Goal: Information Seeking & Learning: Check status

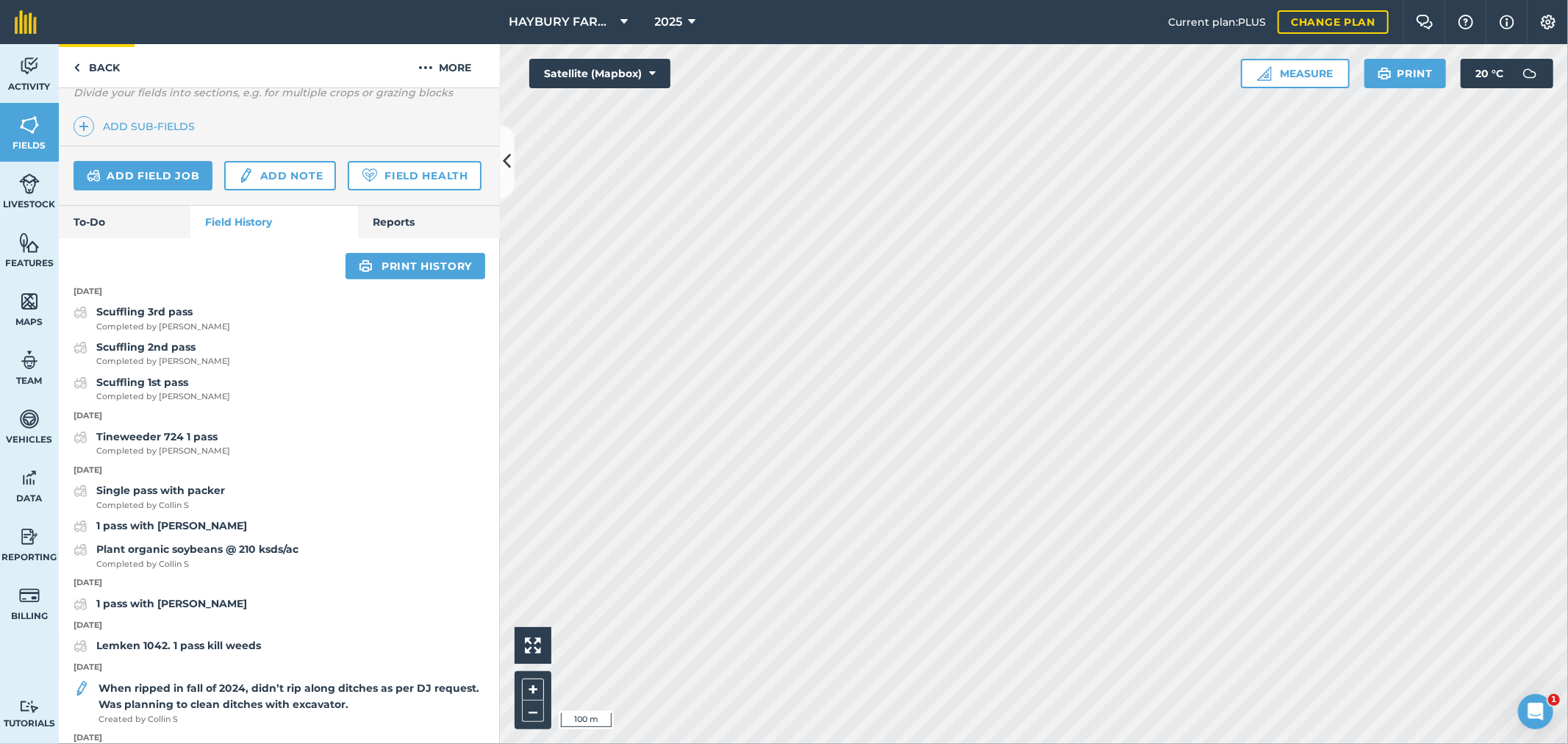
scroll to position [326, 0]
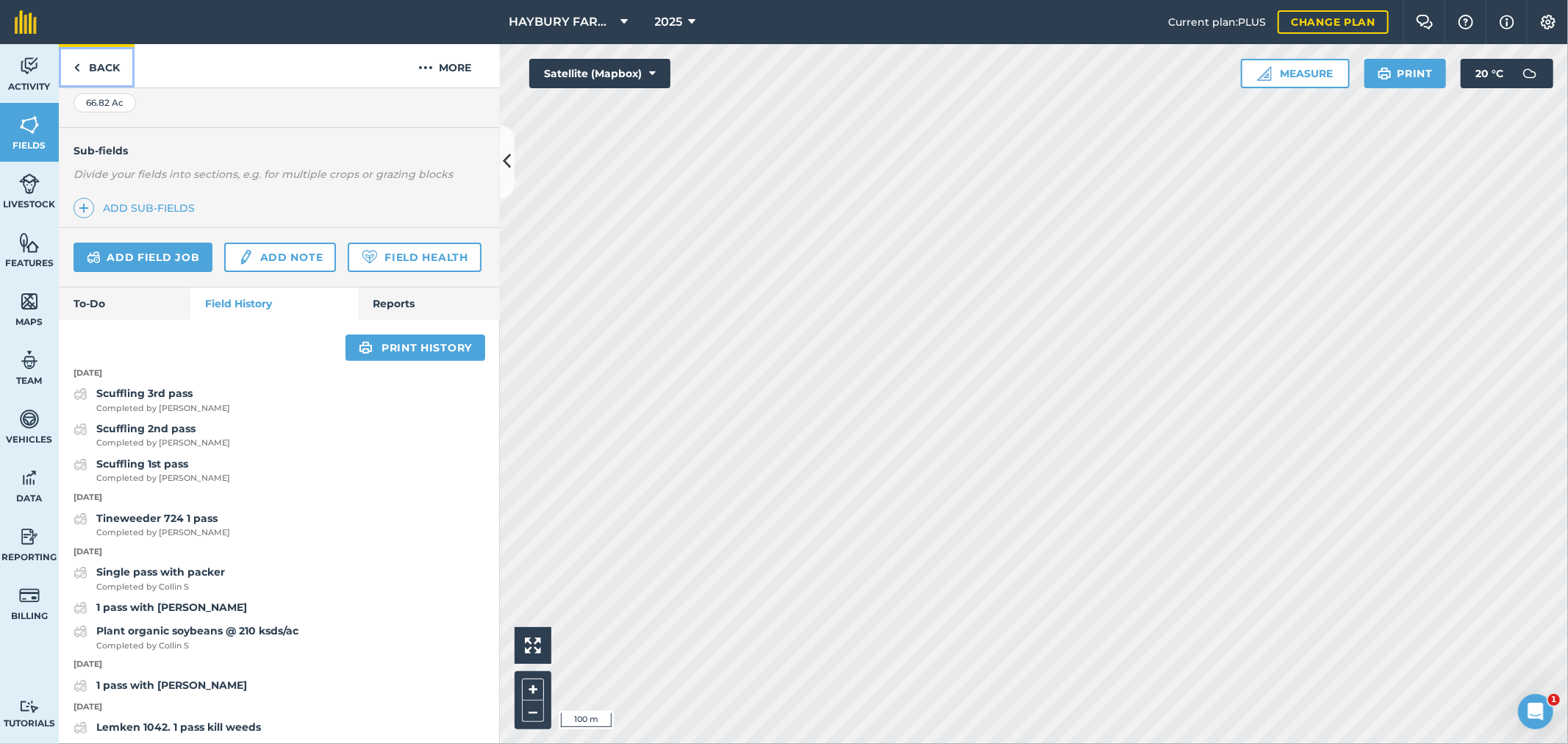
click at [90, 75] on link "Back" at bounding box center [96, 65] width 76 height 43
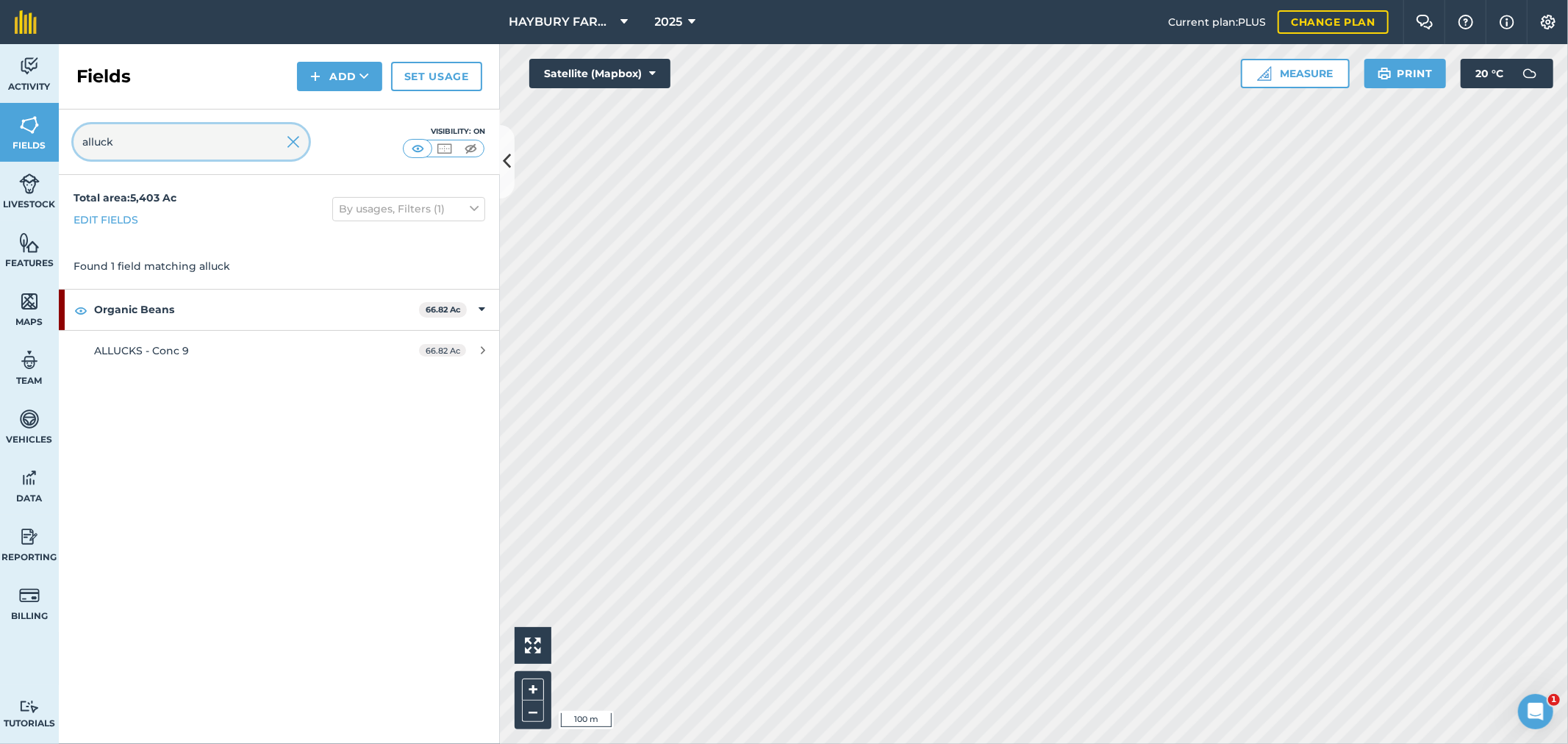
click at [105, 148] on input "alluck" at bounding box center [192, 142] width 235 height 35
type input "matt"
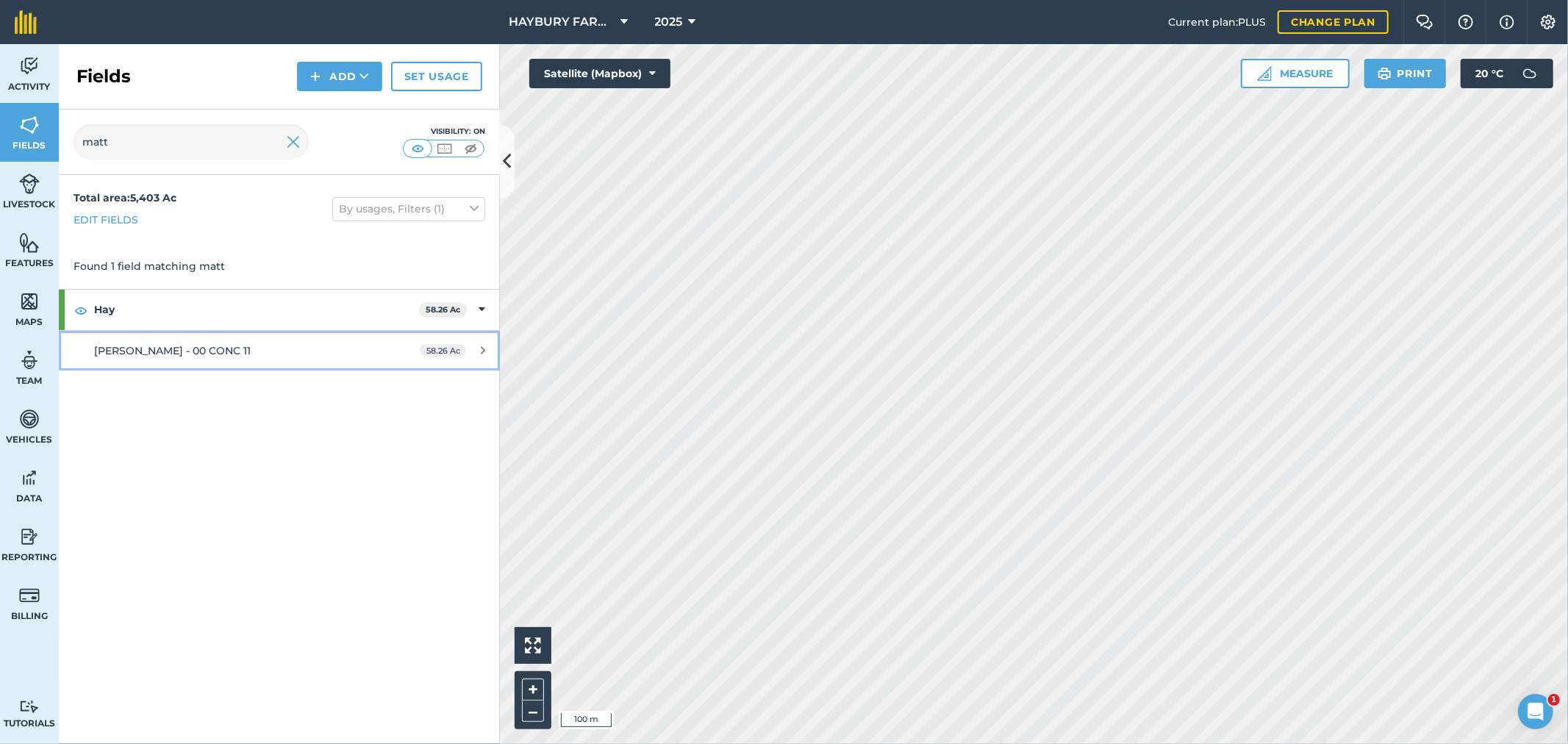
click at [173, 350] on span "[PERSON_NAME] - 00 CONC 11" at bounding box center [173, 351] width 156 height 13
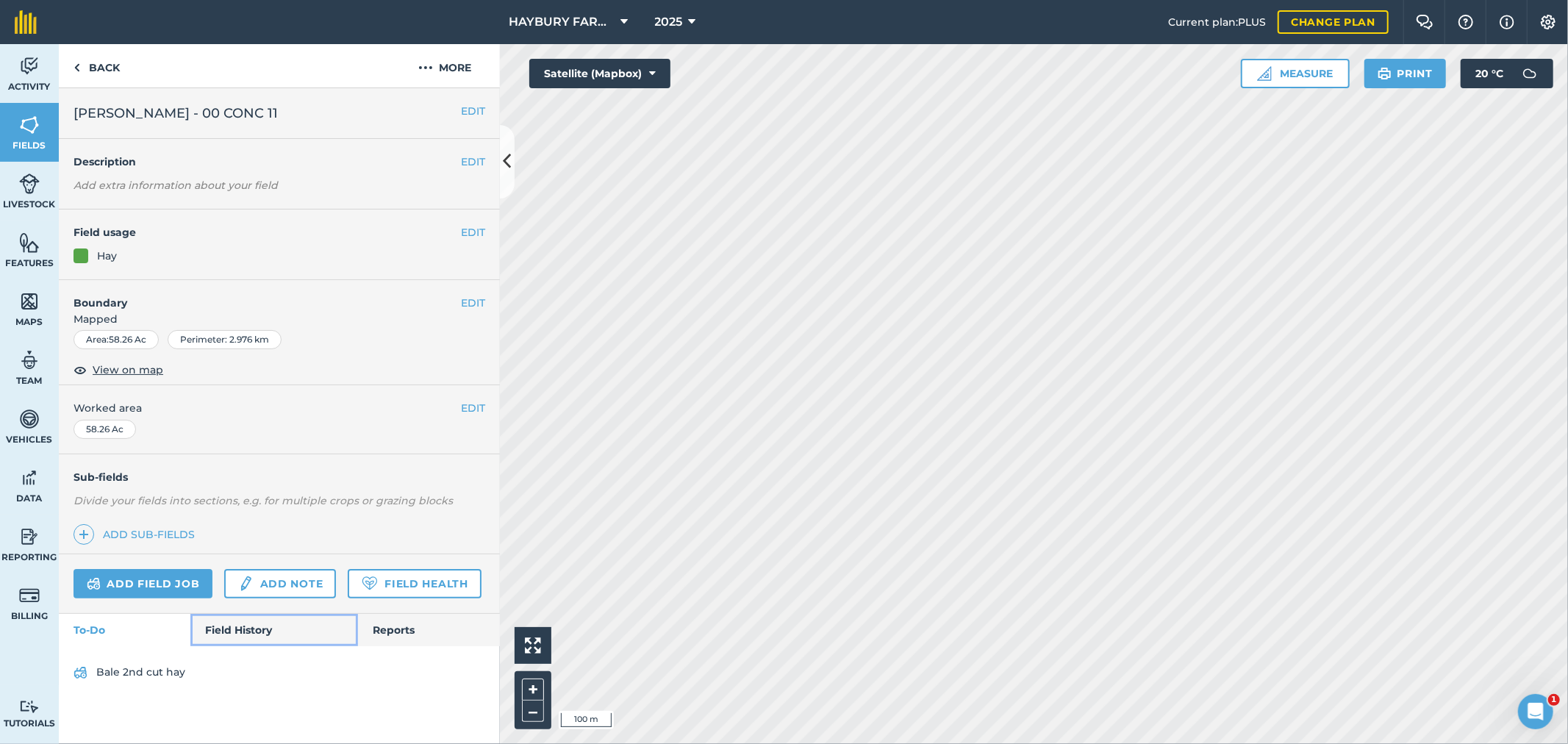
click at [228, 637] on link "Field History" at bounding box center [274, 631] width 167 height 33
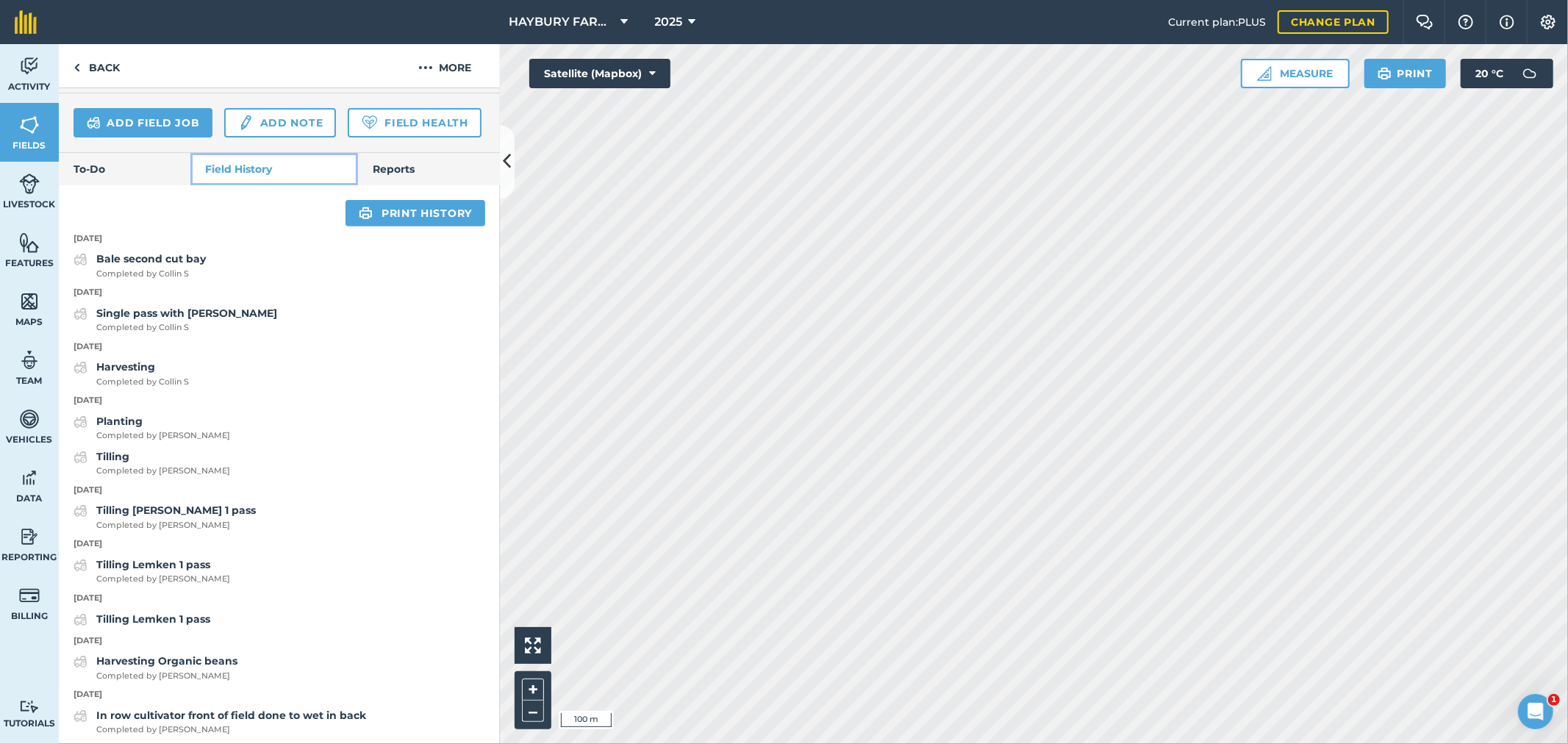
scroll to position [490, 0]
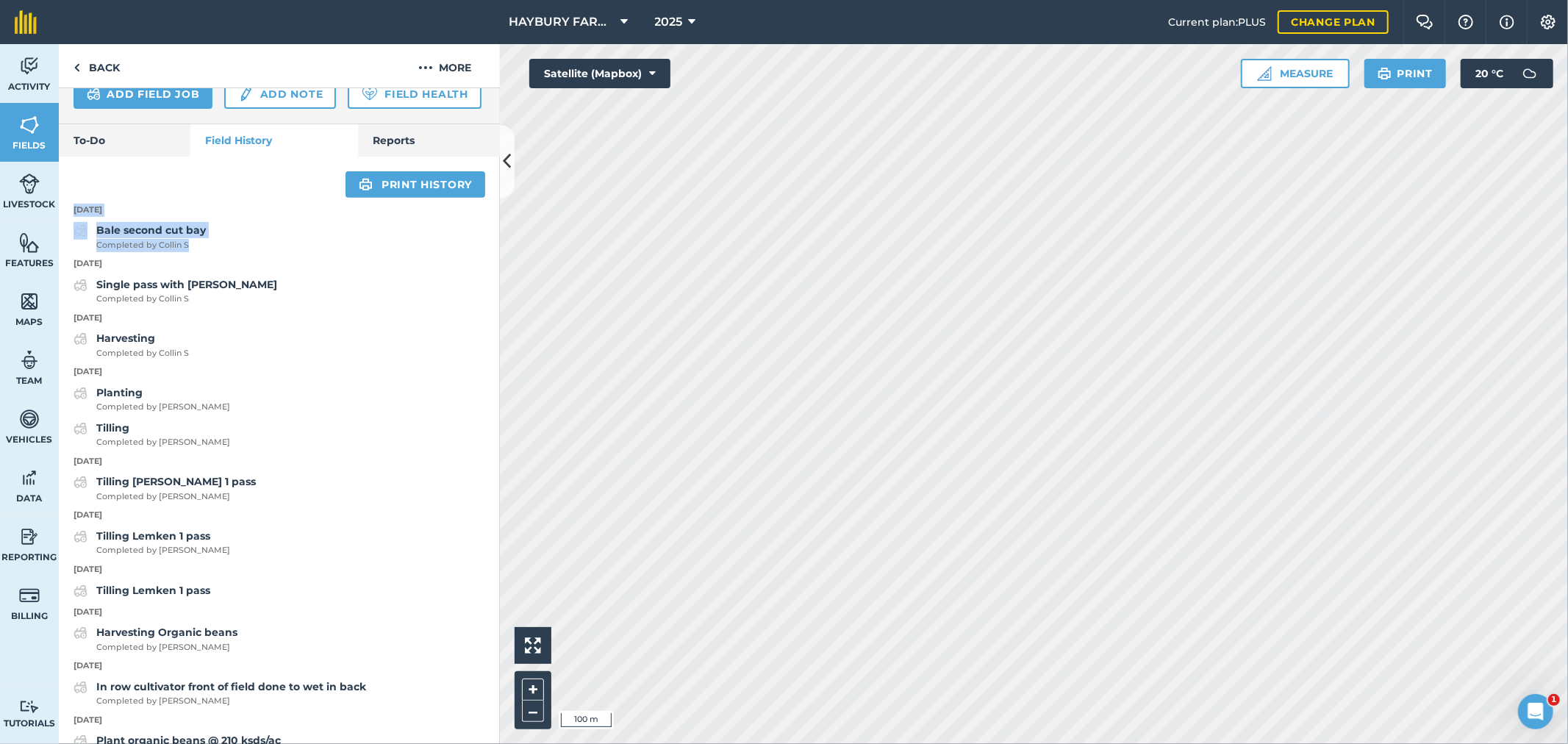
drag, startPoint x: 66, startPoint y: 242, endPoint x: 225, endPoint y: 284, distance: 164.5
click at [225, 284] on div "[DATE] [PERSON_NAME] second cut bay Completed by Collin S [DATE] Single pass wi…" at bounding box center [278, 753] width 441 height 1110
click at [100, 230] on div "Print history [DATE] Bale second cut bay Completed by Collin S [DATE] Single pa…" at bounding box center [278, 739] width 441 height 1166
drag, startPoint x: 84, startPoint y: 252, endPoint x: 240, endPoint y: 338, distance: 178.1
click at [240, 338] on div "[DATE] [PERSON_NAME] second cut bay Completed by Collin S [DATE] Single pass wi…" at bounding box center [278, 753] width 441 height 1110
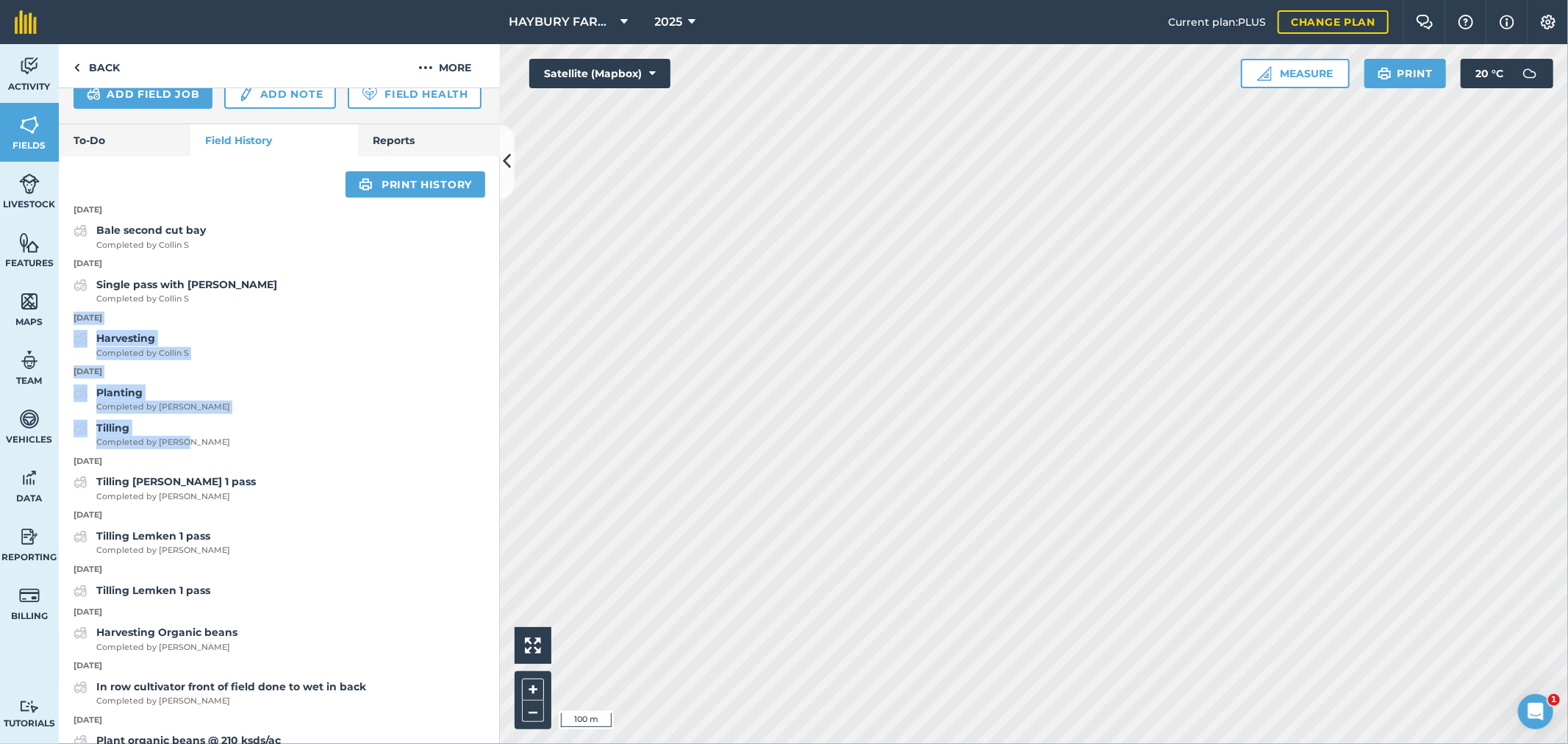
drag, startPoint x: 71, startPoint y: 357, endPoint x: 222, endPoint y: 487, distance: 199.3
click at [222, 487] on div "[DATE] [PERSON_NAME] second cut bay Completed by Collin S [DATE] Single pass wi…" at bounding box center [278, 753] width 441 height 1110
click at [222, 449] on div "Tilling Completed by [PERSON_NAME]" at bounding box center [278, 435] width 441 height 29
drag, startPoint x: 219, startPoint y: 487, endPoint x: 66, endPoint y: 357, distance: 200.8
click at [66, 357] on div "[DATE] [PERSON_NAME] second cut bay Completed by Collin S [DATE] Single pass wi…" at bounding box center [278, 753] width 441 height 1110
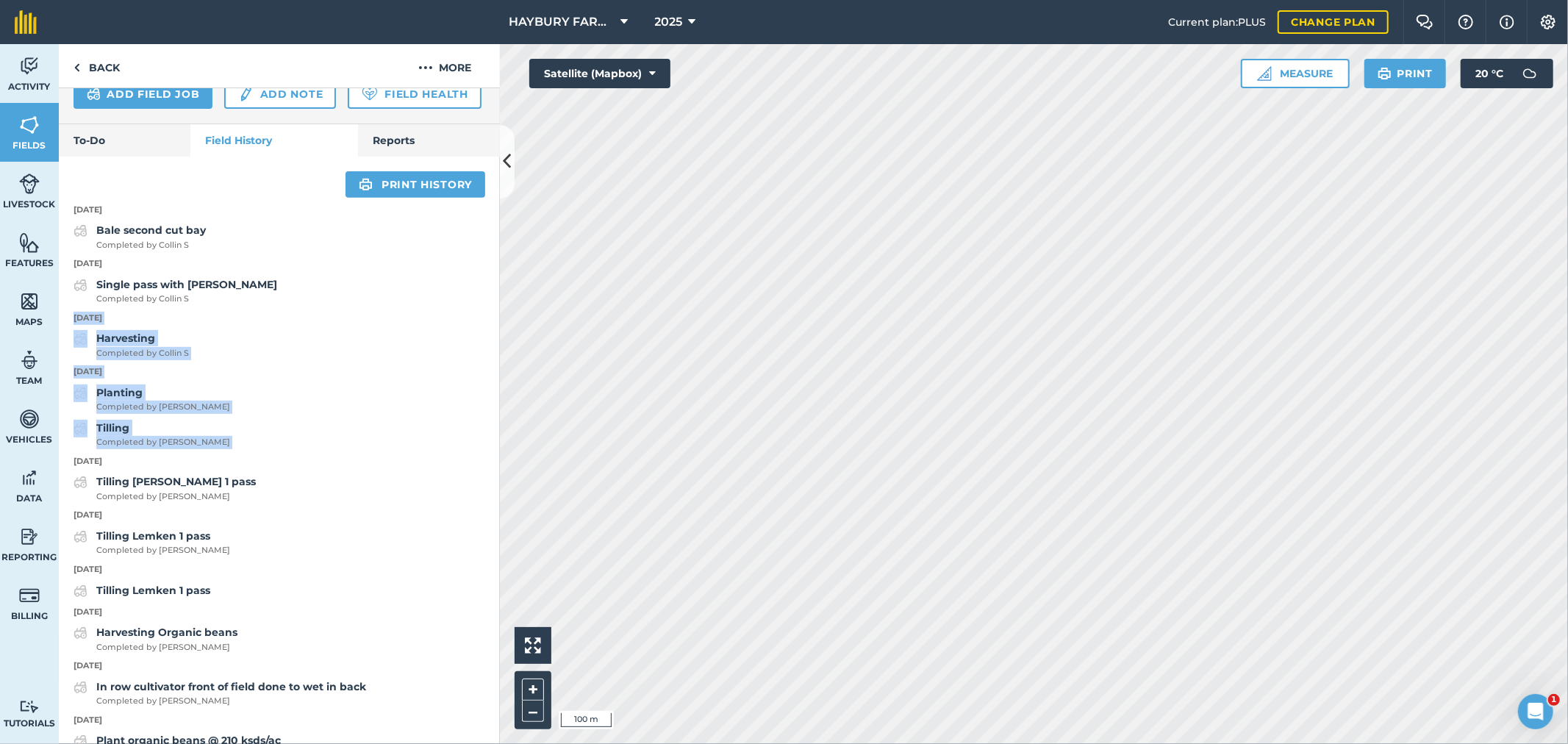
click at [229, 454] on div "[DATE] [PERSON_NAME] second cut bay Completed by Collin S [DATE] Single pass wi…" at bounding box center [278, 753] width 441 height 1110
drag, startPoint x: 204, startPoint y: 480, endPoint x: 68, endPoint y: 241, distance: 275.0
click at [68, 241] on div "[DATE] [PERSON_NAME] second cut bay Completed by Collin S [DATE] Single pass wi…" at bounding box center [278, 753] width 441 height 1110
